Goal: Information Seeking & Learning: Learn about a topic

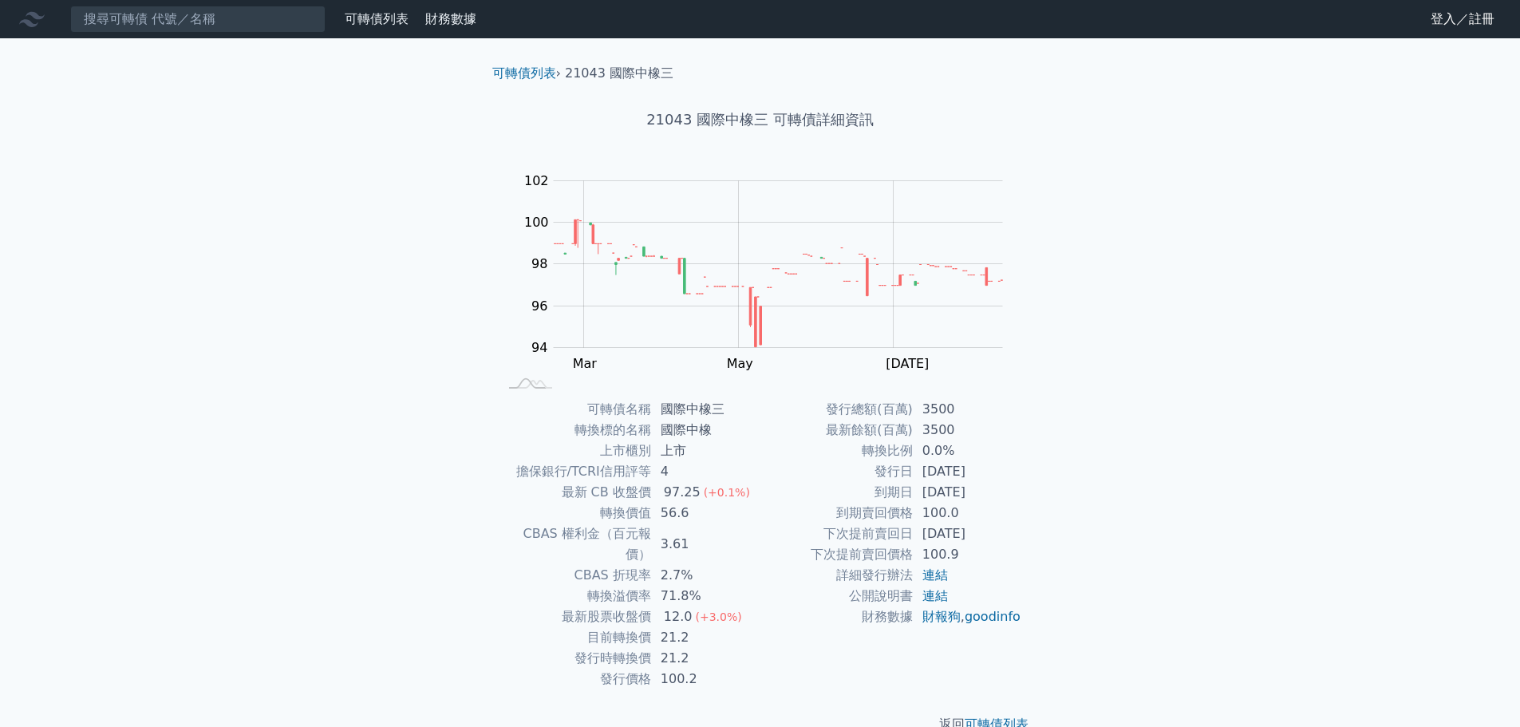
scroll to position [12, 0]
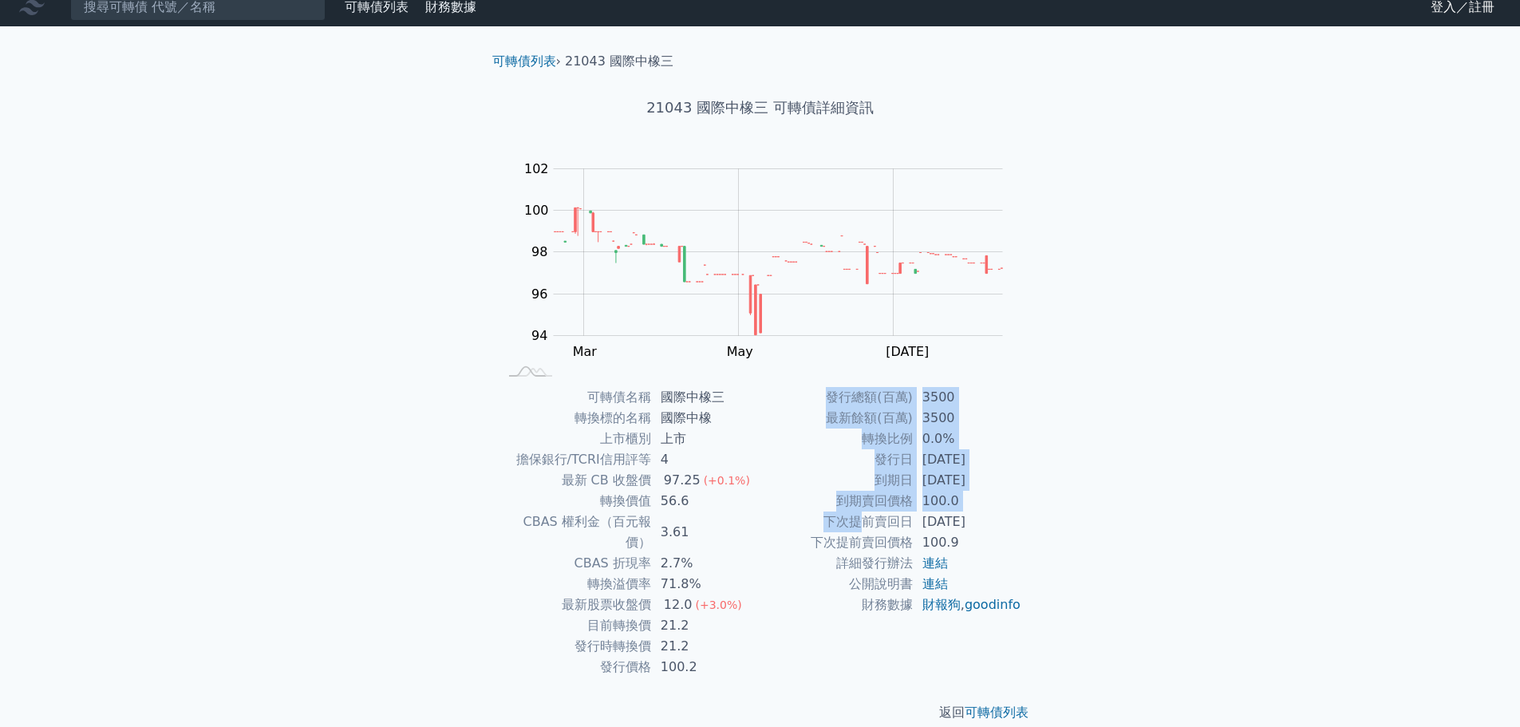
drag, startPoint x: 970, startPoint y: 525, endPoint x: 1054, endPoint y: 522, distance: 84.6
click at [1054, 522] on div "可轉債列表 › 21043 國際中橡三 21043 國際中橡三 可轉債詳細資訊 Zoom Out 100 92 93 94 95 96 97 98 104 1…" at bounding box center [760, 386] width 613 height 721
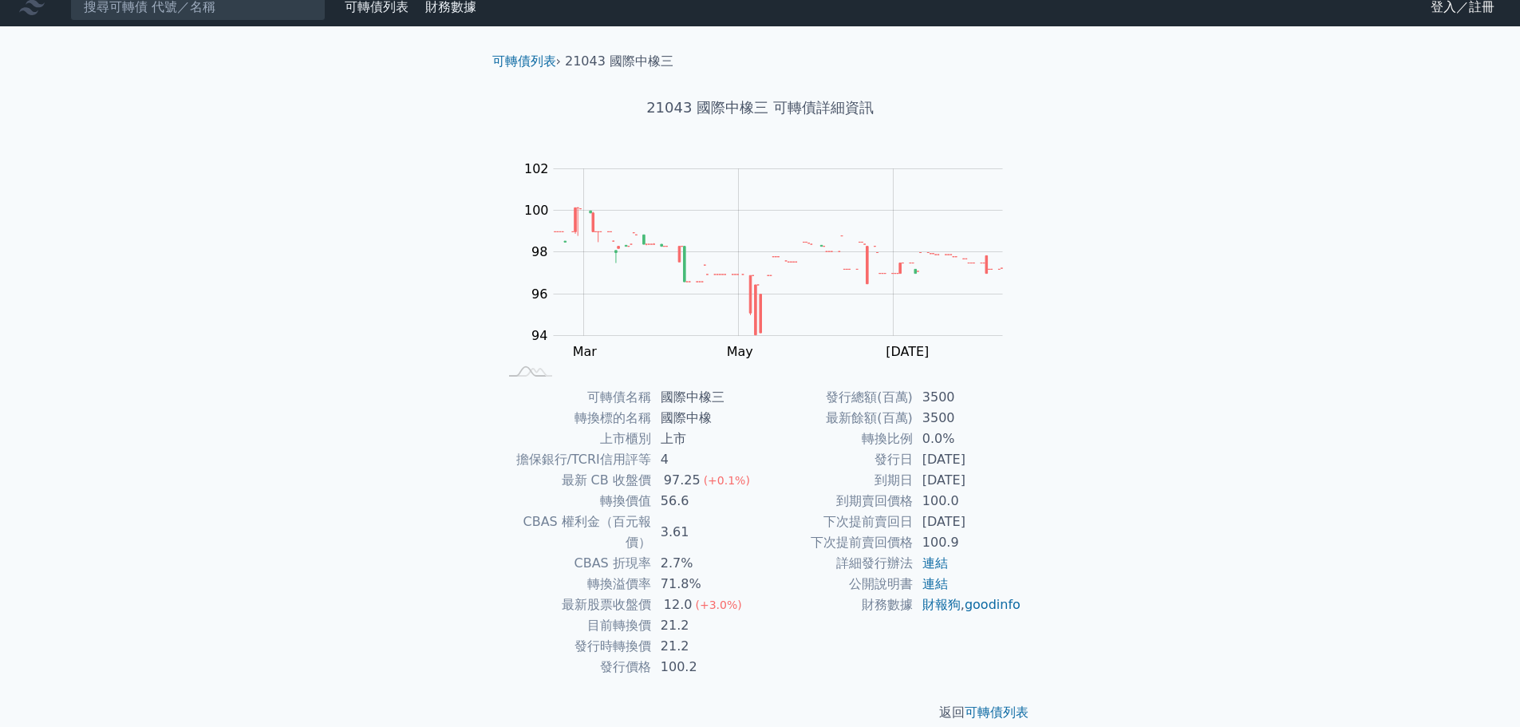
drag, startPoint x: 903, startPoint y: 490, endPoint x: 854, endPoint y: 486, distance: 49.6
click at [902, 490] on td "到期日" at bounding box center [836, 480] width 152 height 21
drag, startPoint x: 874, startPoint y: 483, endPoint x: 1070, endPoint y: 482, distance: 196.3
click at [1070, 482] on div "可轉債列表 財務數據 可轉債列表 財務數據 登入／註冊 登入／註冊 可轉債列表 › 21043 國際中橡三 21043 國際中橡三 可轉債詳細資訊 Zoom …" at bounding box center [760, 368] width 1520 height 760
click at [1027, 481] on div "可轉債名稱 國際中橡三 轉換標的名稱 國際中橡 上市櫃別 上市 擔保銀行/TCRI信用評等 4 最新 CB 收盤價 97.25 (+0.1%) 轉換價值 56…" at bounding box center [761, 532] width 562 height 290
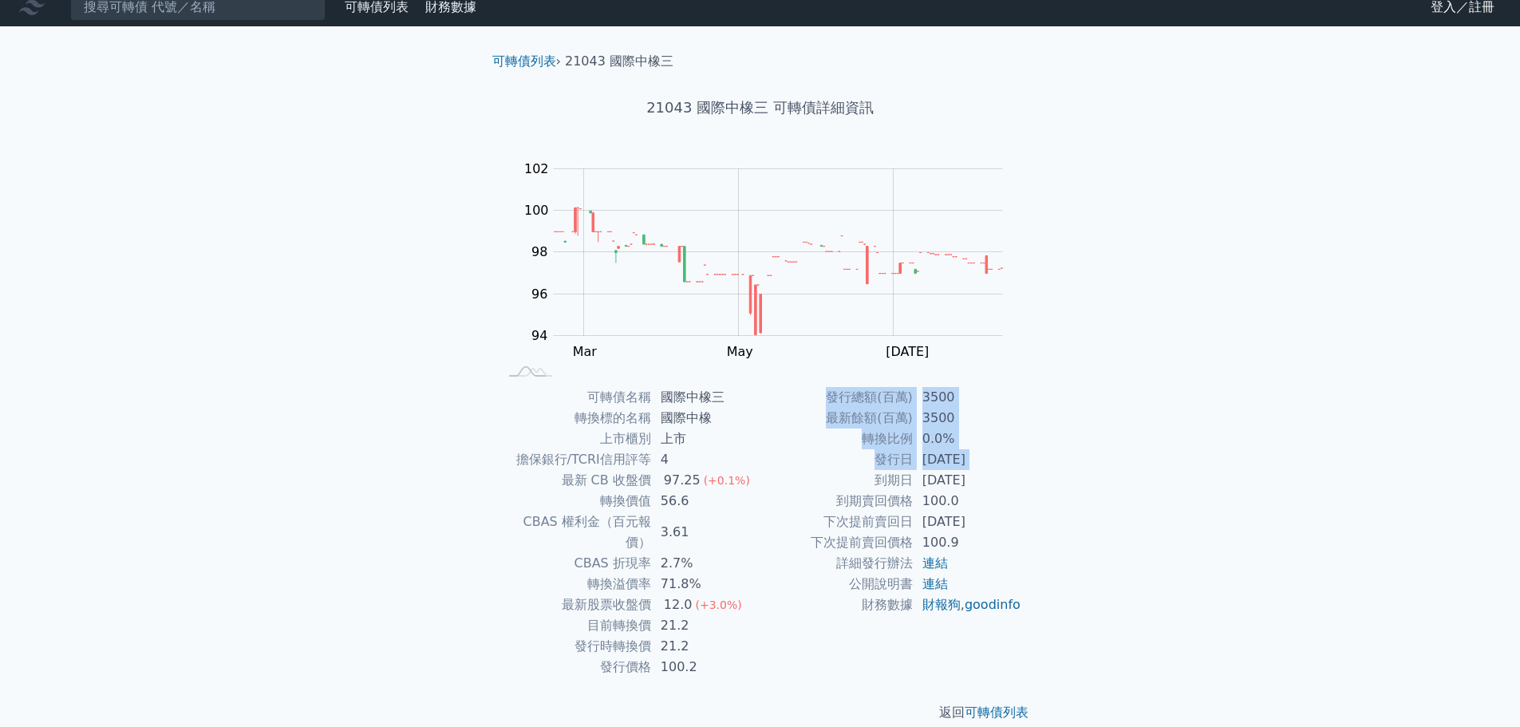
click at [999, 481] on td "[DATE]" at bounding box center [967, 480] width 109 height 21
click at [954, 482] on td "[DATE]" at bounding box center [967, 480] width 109 height 21
click at [930, 483] on td "[DATE]" at bounding box center [967, 480] width 109 height 21
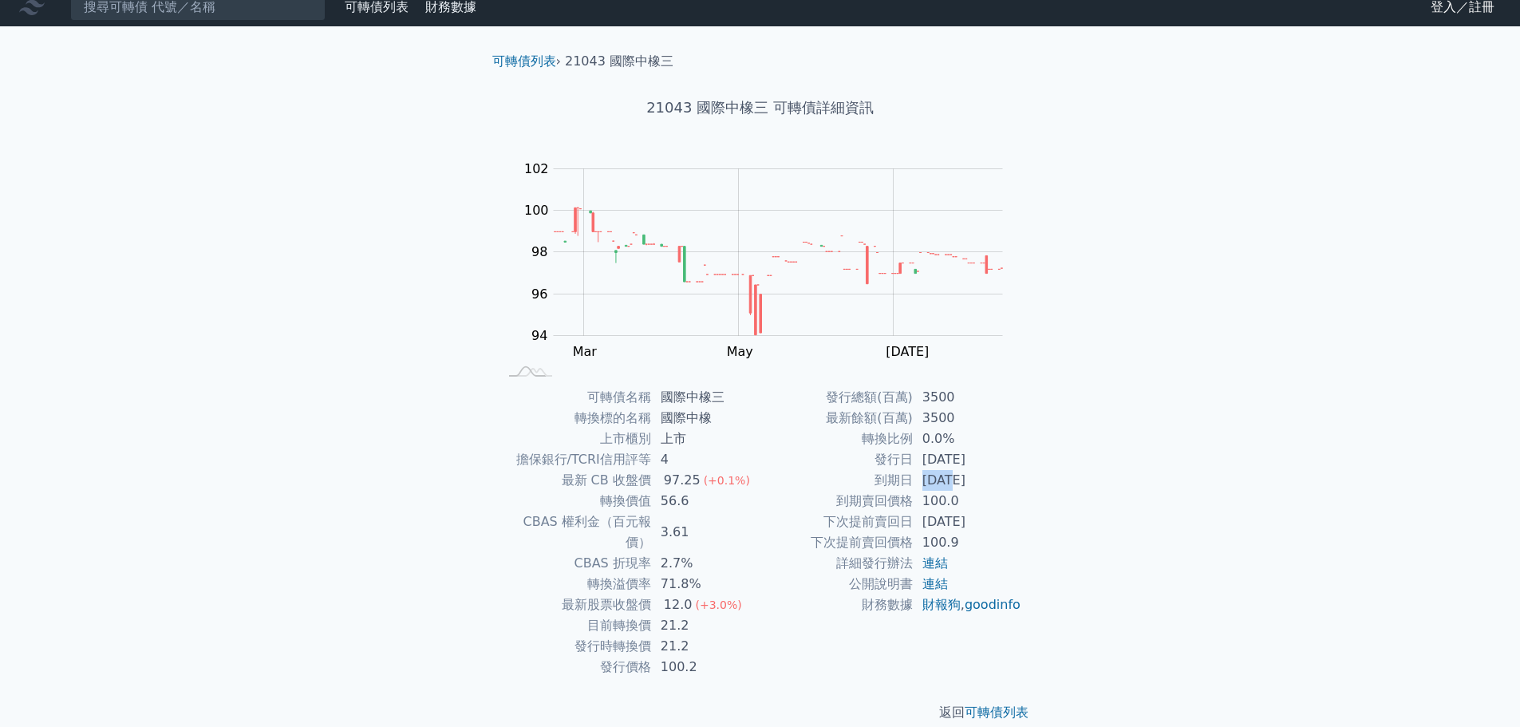
click at [930, 483] on td "[DATE]" at bounding box center [967, 480] width 109 height 21
drag, startPoint x: 847, startPoint y: 489, endPoint x: 1013, endPoint y: 484, distance: 166.9
click at [1013, 484] on tr "到期日 [DATE]" at bounding box center [891, 480] width 262 height 21
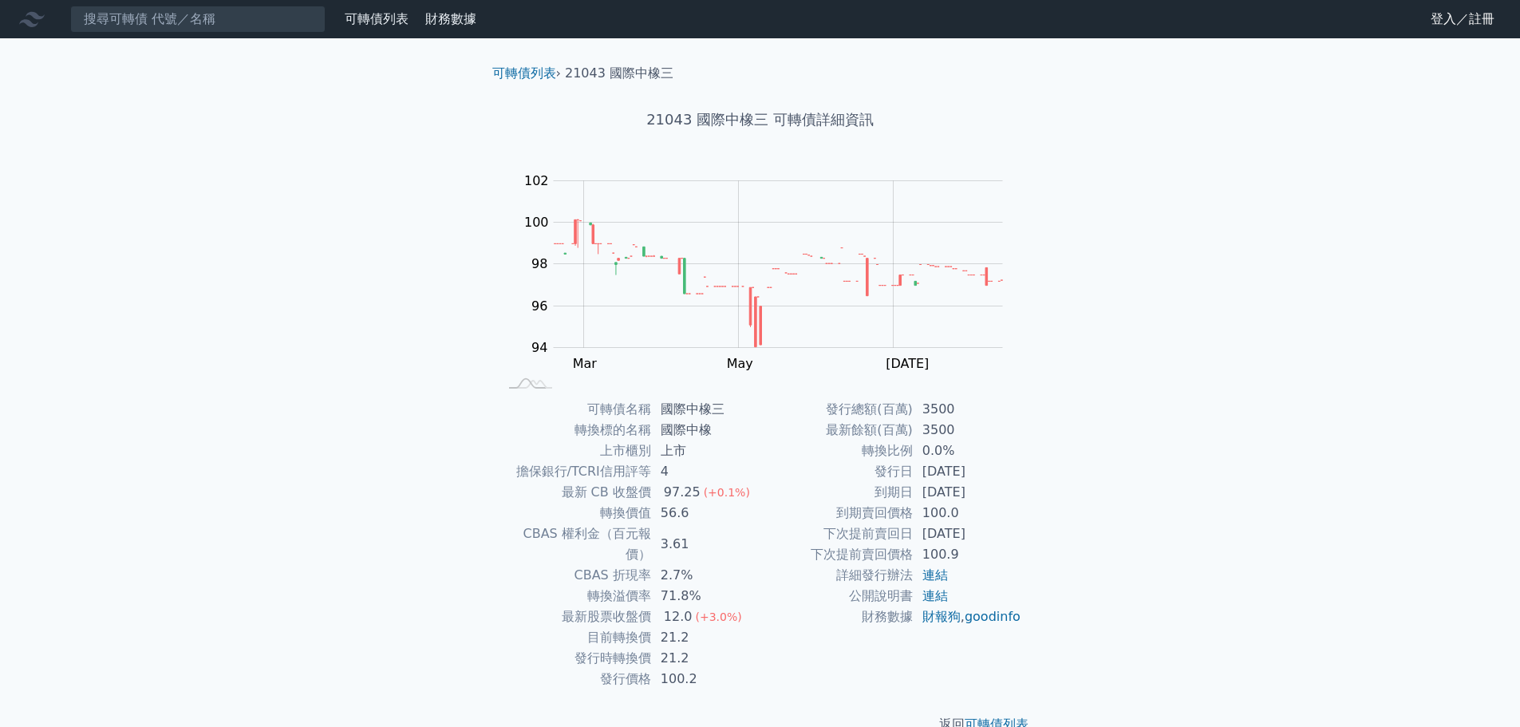
scroll to position [12, 0]
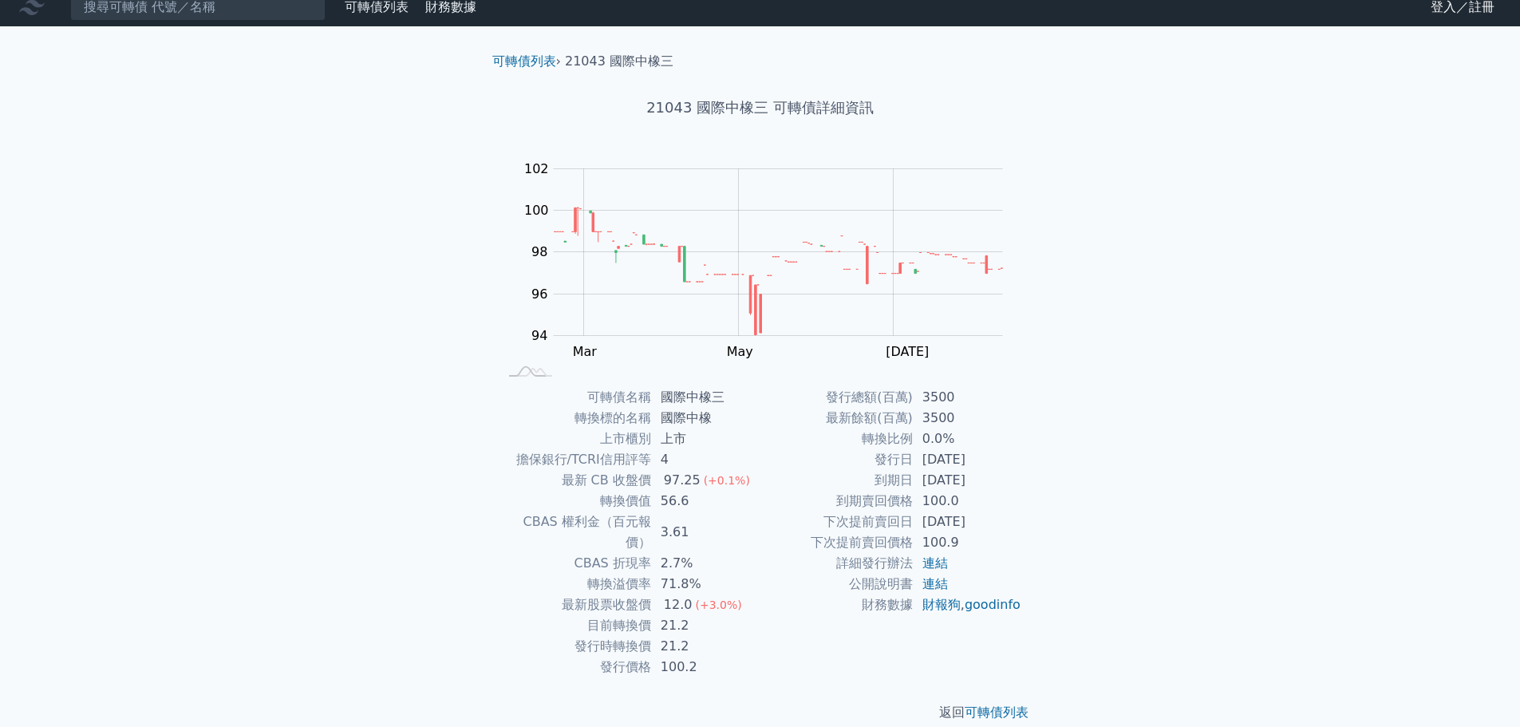
click at [741, 436] on td "上市" at bounding box center [705, 439] width 109 height 21
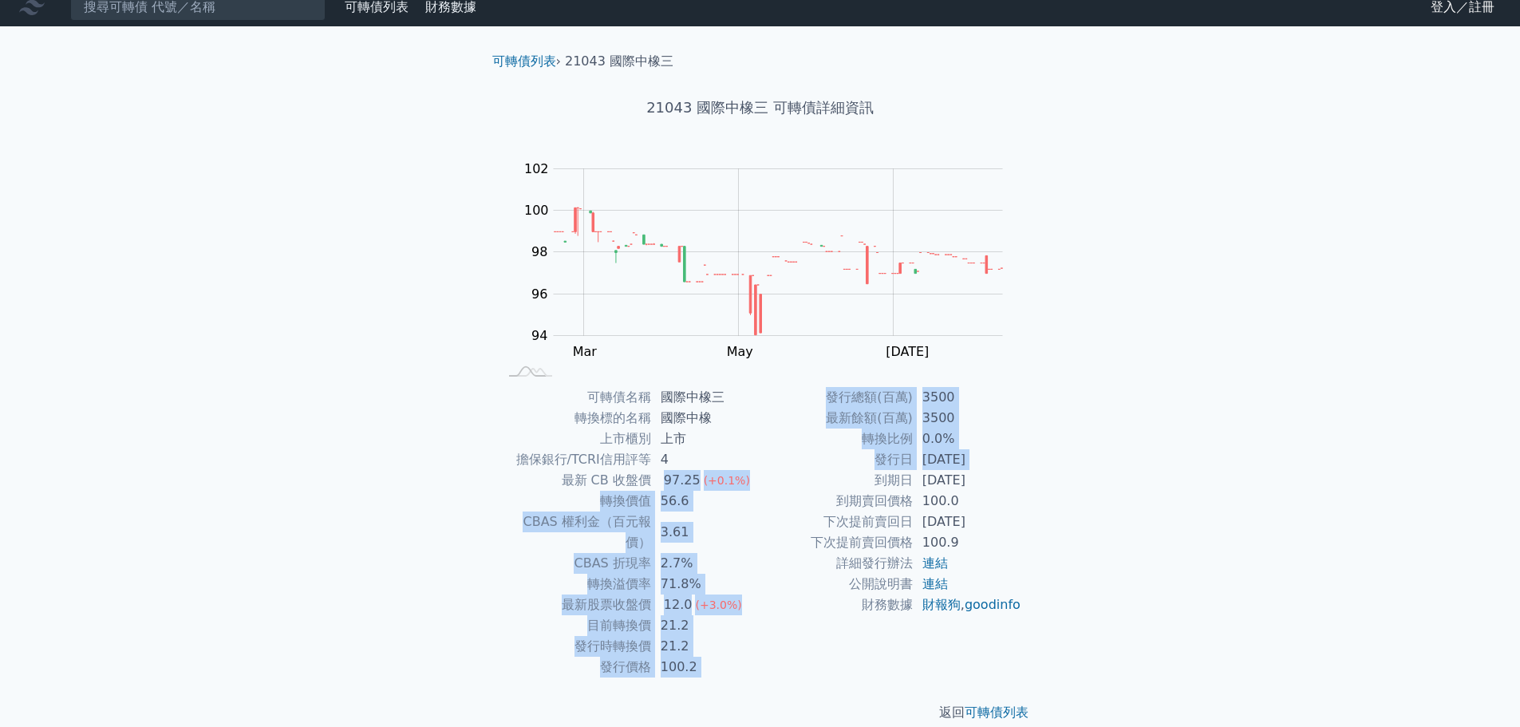
drag, startPoint x: 662, startPoint y: 486, endPoint x: 809, endPoint y: 483, distance: 146.9
click at [808, 482] on div "可轉債名稱 國際中橡三 轉換標的名稱 國際中橡 上市櫃別 上市 擔保銀行/TCRI信用評等 4 最新 CB 收盤價 97.25 (+0.1%) 轉換價值 56…" at bounding box center [761, 532] width 562 height 290
click at [809, 483] on td "到期日" at bounding box center [836, 480] width 152 height 21
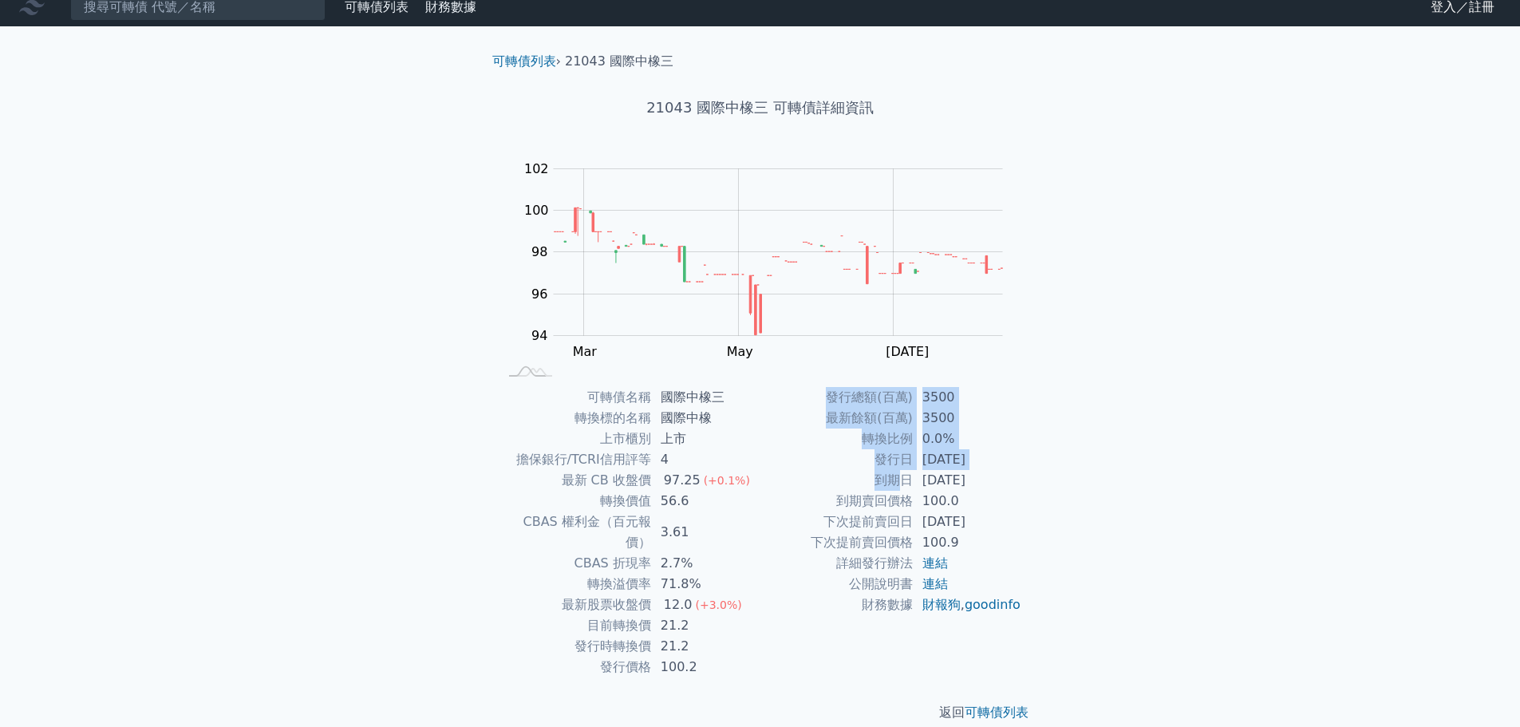
drag, startPoint x: 901, startPoint y: 480, endPoint x: 1061, endPoint y: 482, distance: 160.4
click at [1061, 482] on div "可轉債列表 › 21043 國際中橡三 21043 國際中橡三 可轉債詳細資訊 Zoom Out 100 92 93 94 95 96 97 98 104 1…" at bounding box center [760, 386] width 613 height 721
drag, startPoint x: 880, startPoint y: 477, endPoint x: 998, endPoint y: 476, distance: 118.1
click at [998, 476] on tr "到期日 [DATE]" at bounding box center [891, 480] width 262 height 21
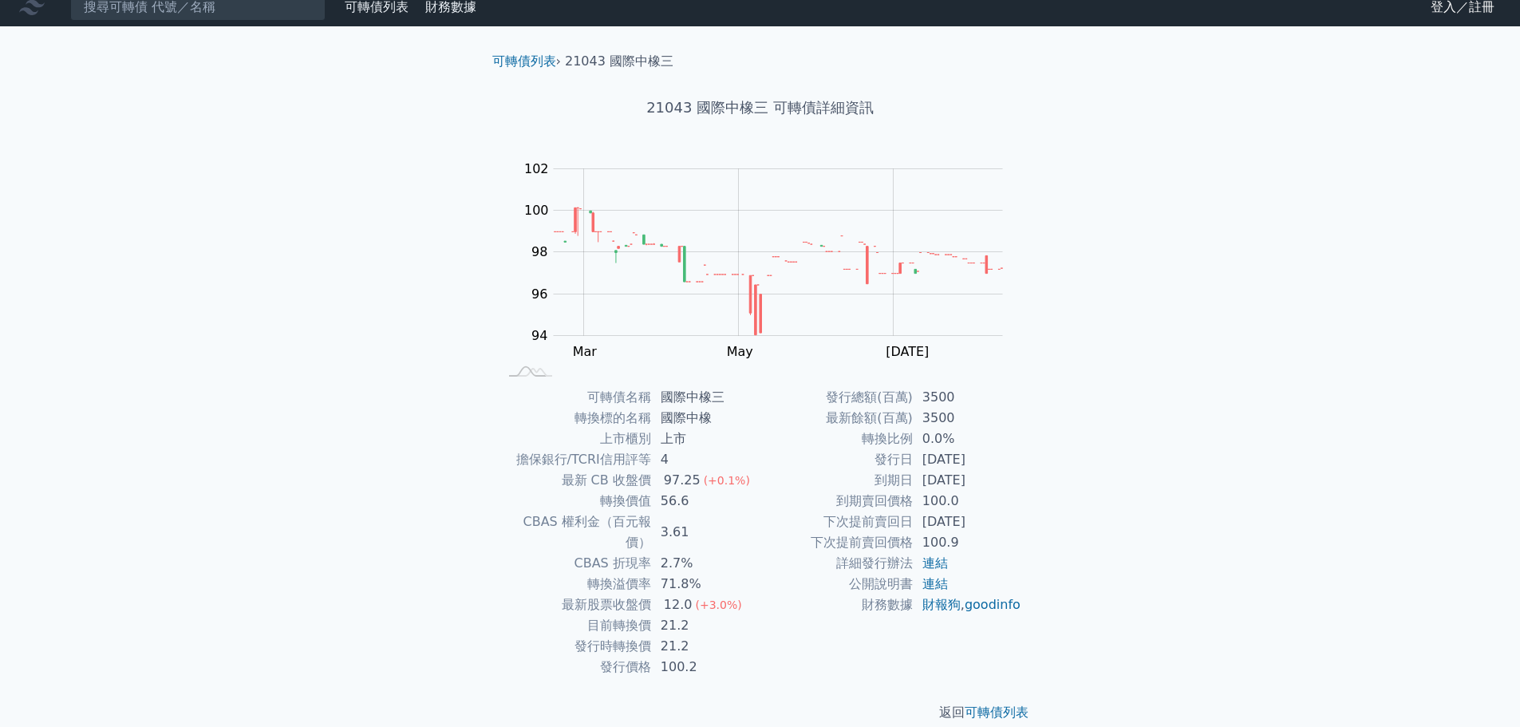
click at [741, 501] on td "56.6" at bounding box center [705, 501] width 109 height 21
drag, startPoint x: 659, startPoint y: 609, endPoint x: 700, endPoint y: 606, distance: 40.8
click at [700, 615] on td "21.2" at bounding box center [705, 625] width 109 height 21
click at [693, 615] on td "21.2" at bounding box center [705, 625] width 109 height 21
